Goal: Navigation & Orientation: Understand site structure

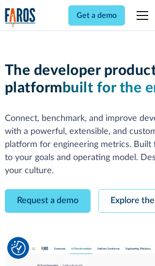
scroll to position [55, 0]
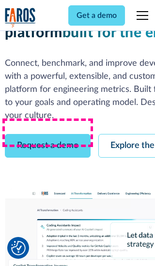
click at [47, 134] on link "Request a demo" at bounding box center [48, 146] width 86 height 24
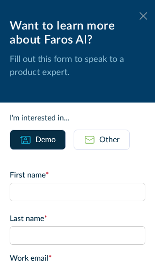
click at [143, 16] on icon at bounding box center [143, 15] width 8 height 7
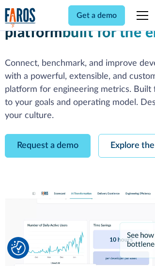
click at [126, 134] on link "Explore the platform" at bounding box center [149, 146] width 103 height 24
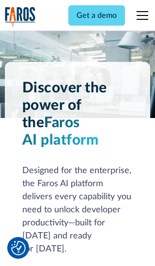
scroll to position [7264, 0]
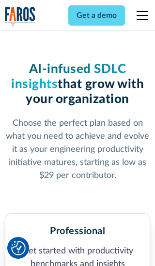
scroll to position [1499, 0]
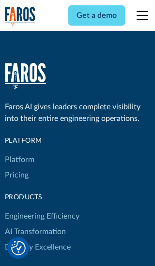
click at [19, 152] on link "Platform" at bounding box center [19, 159] width 29 height 15
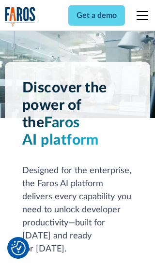
scroll to position [7574, 0]
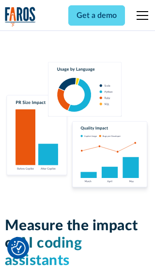
scroll to position [5978, 0]
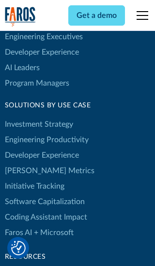
click at [29, 163] on link "[PERSON_NAME] Metrics" at bounding box center [49, 170] width 89 height 15
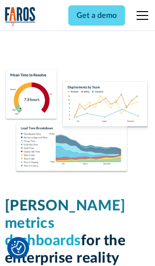
scroll to position [4234, 0]
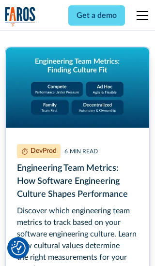
scroll to position [4362, 0]
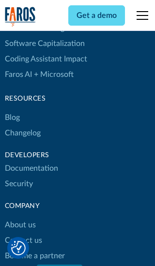
click at [22, 133] on link "Changelog" at bounding box center [23, 132] width 36 height 15
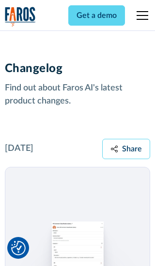
scroll to position [11680, 0]
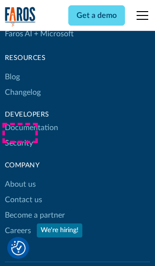
click at [20, 177] on link "About us" at bounding box center [20, 184] width 31 height 15
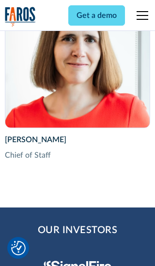
scroll to position [3335, 0]
